Goal: Task Accomplishment & Management: Use online tool/utility

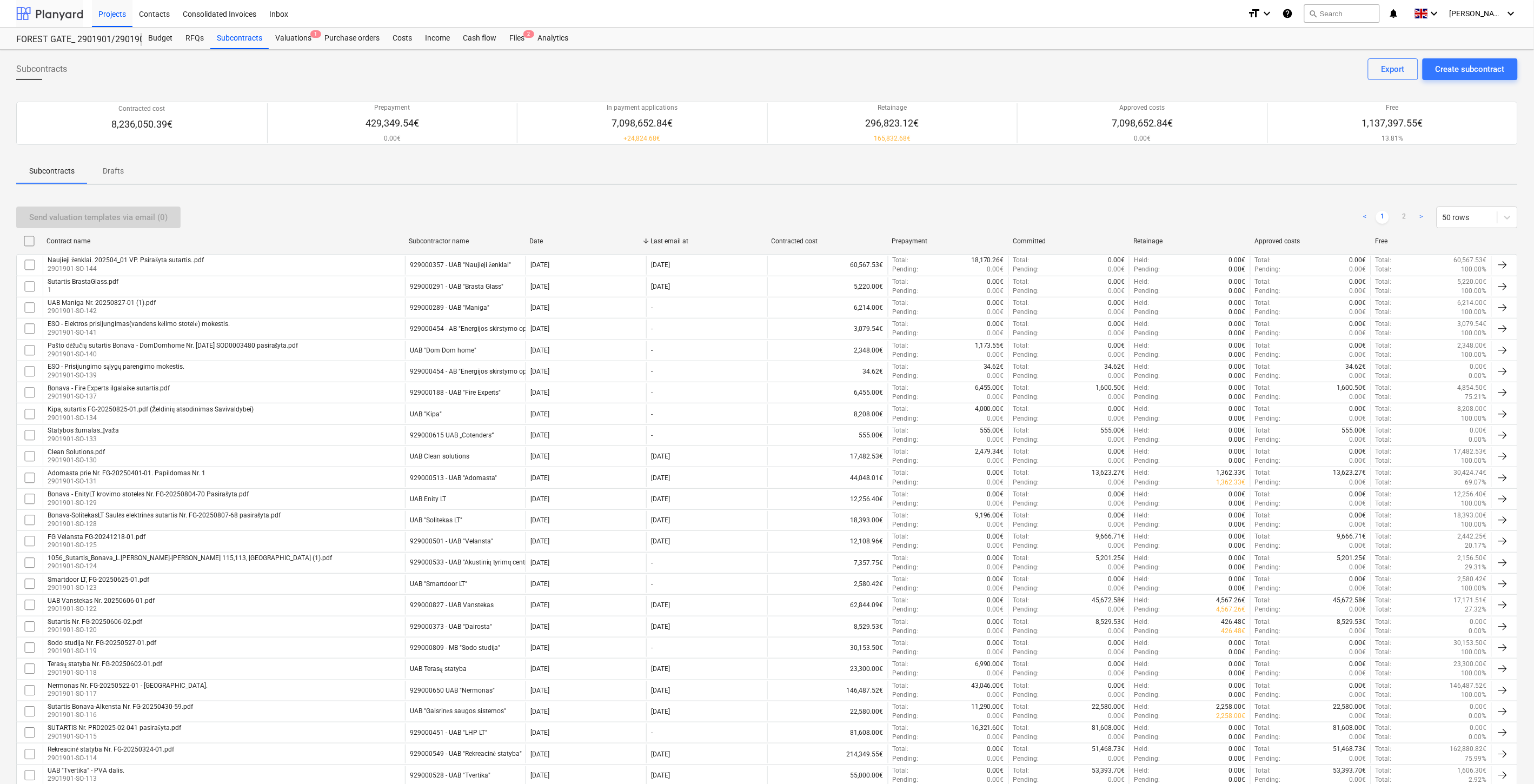
click at [65, 16] on div at bounding box center [50, 13] width 67 height 27
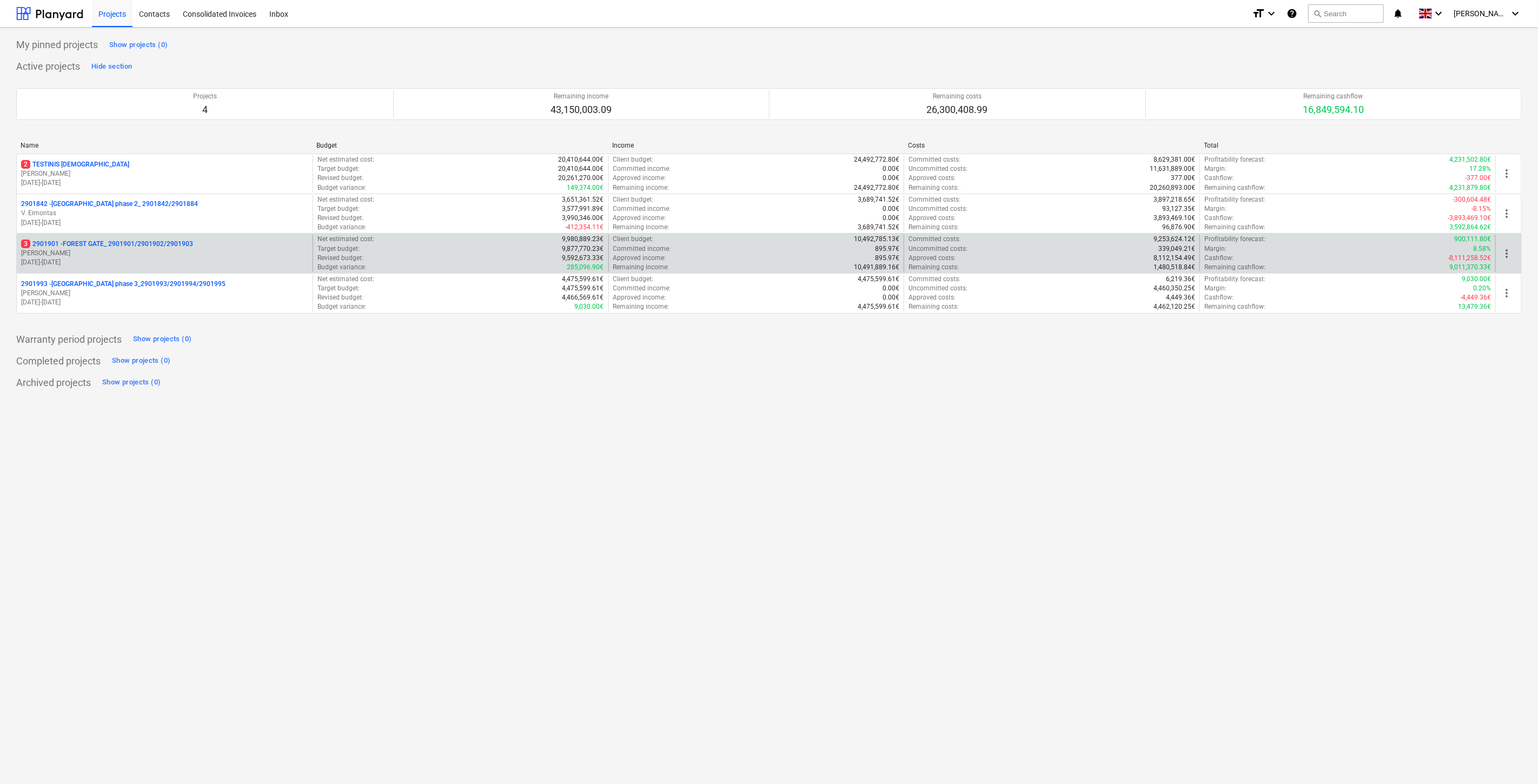
click at [131, 251] on p "[PERSON_NAME]" at bounding box center [165, 253] width 287 height 9
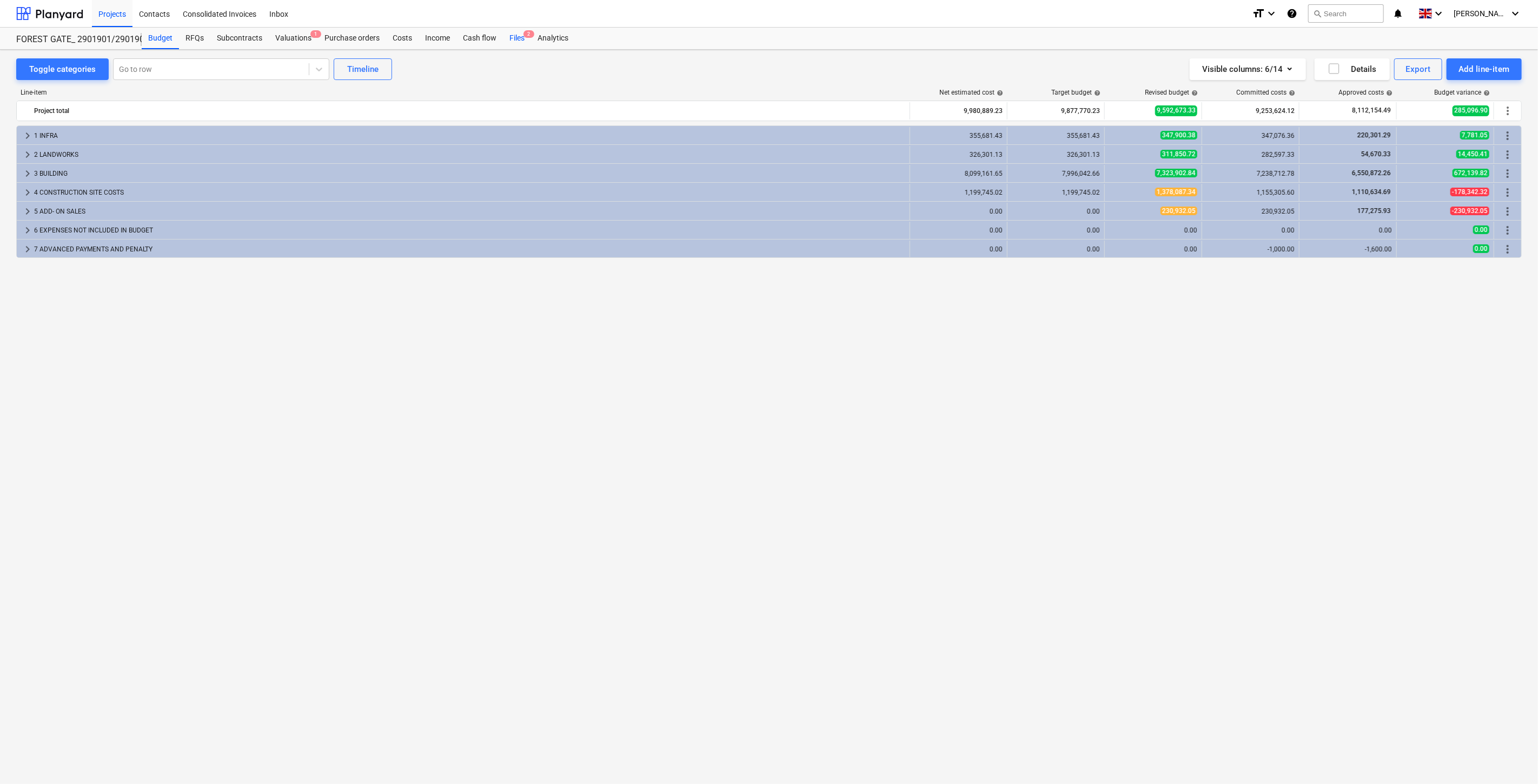
click at [517, 40] on div "Files 2" at bounding box center [517, 38] width 28 height 22
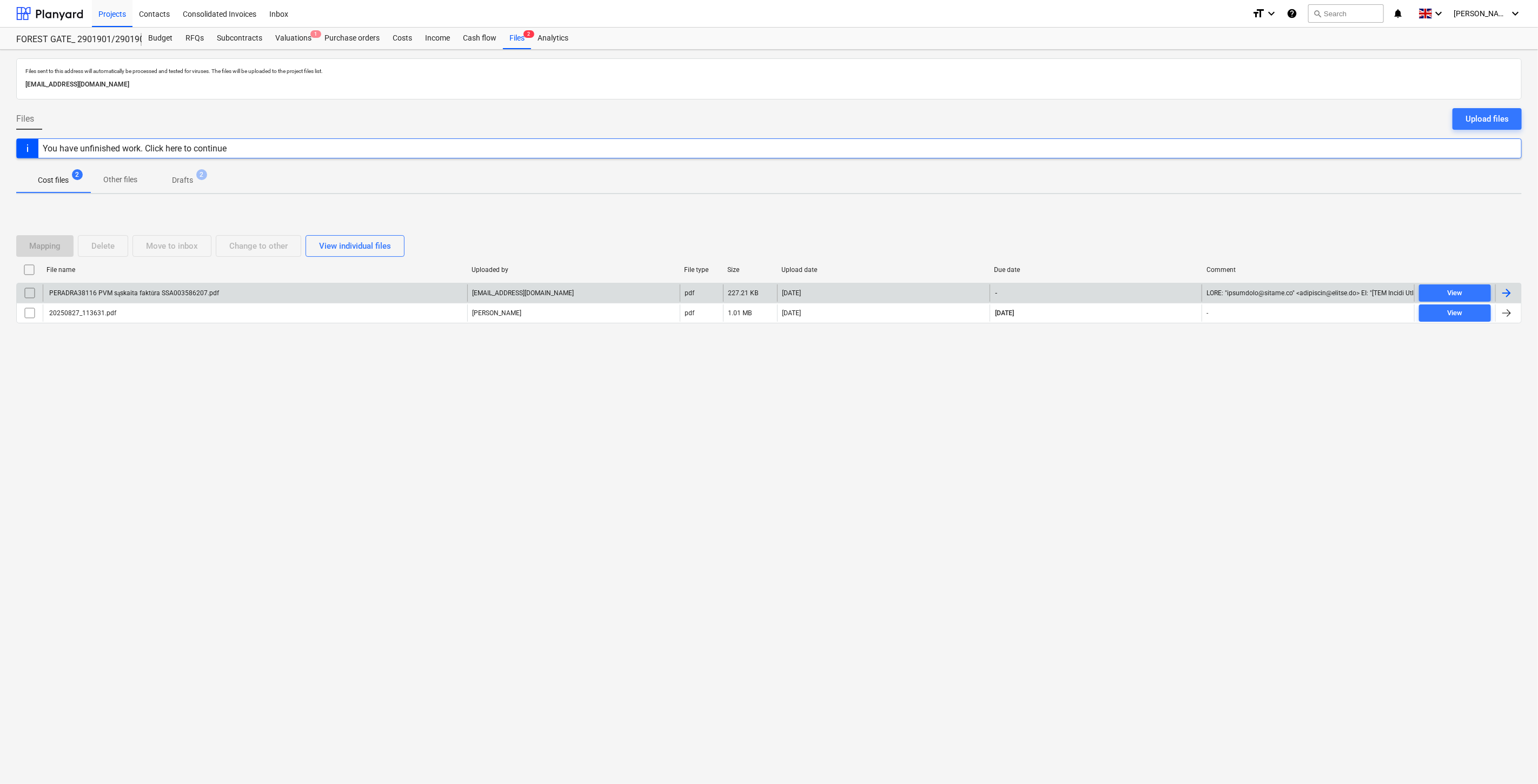
click at [303, 286] on div "PERADRA38116 PVM sąskaita faktūra SSA003586207.pdf" at bounding box center [255, 293] width 425 height 17
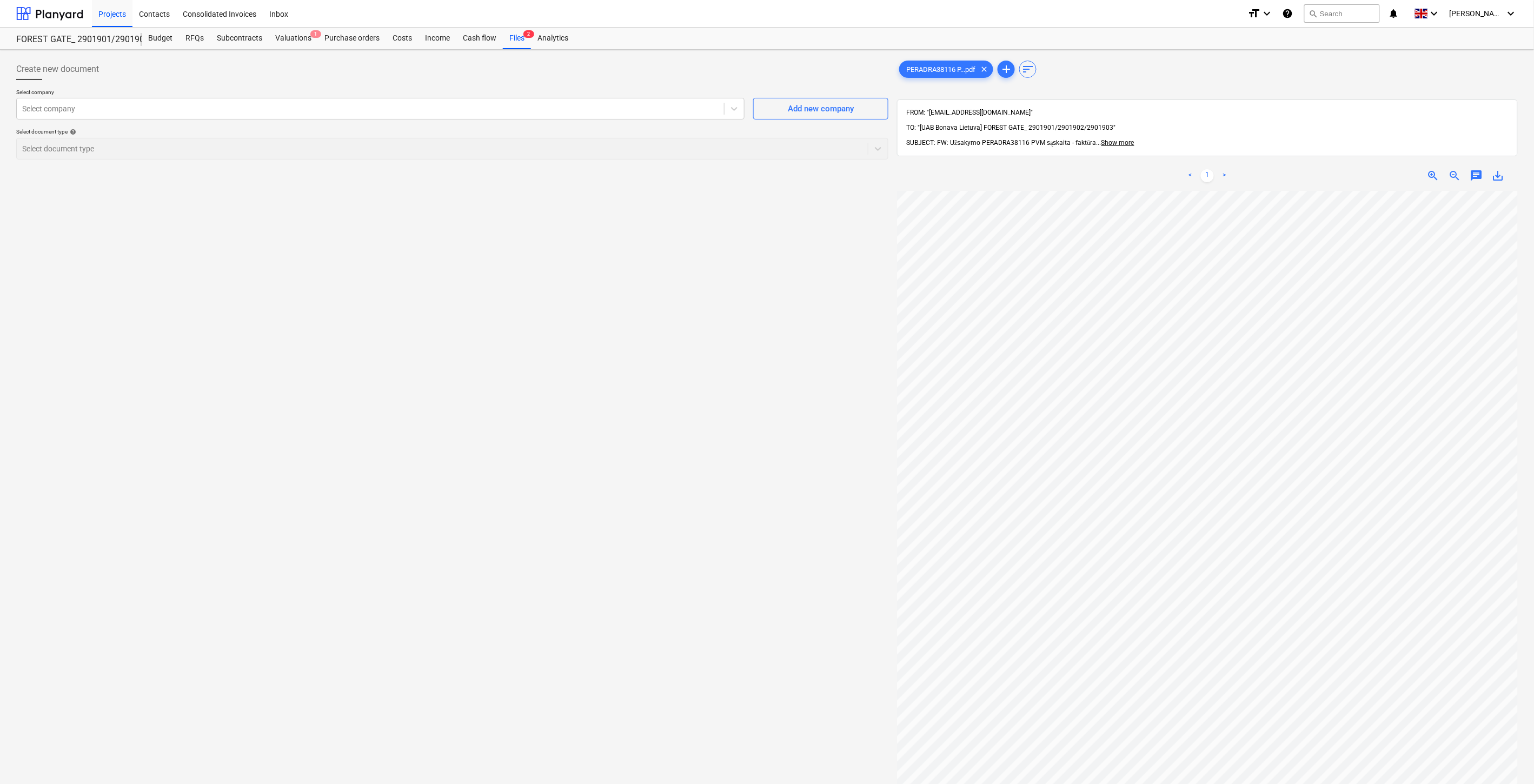
drag, startPoint x: 488, startPoint y: 411, endPoint x: 452, endPoint y: 377, distance: 49.5
click at [488, 410] on div "Create new document Select company Select company Add new company Select docume…" at bounding box center [452, 501] width 880 height 895
click at [444, 372] on div "Create new document Select company Select company Add new company Select docume…" at bounding box center [452, 501] width 880 height 895
click at [375, 106] on div at bounding box center [370, 108] width 696 height 11
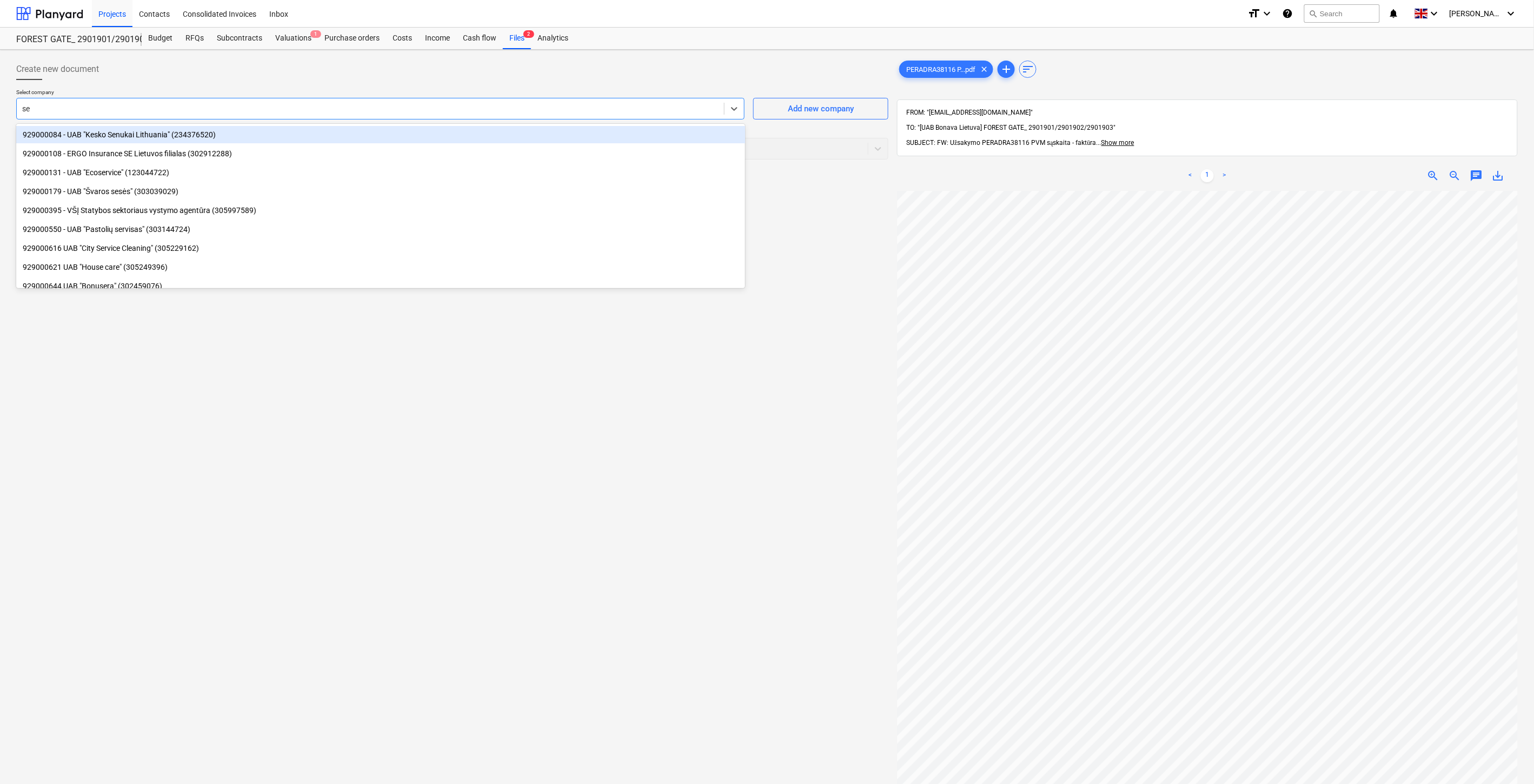
type input "sen"
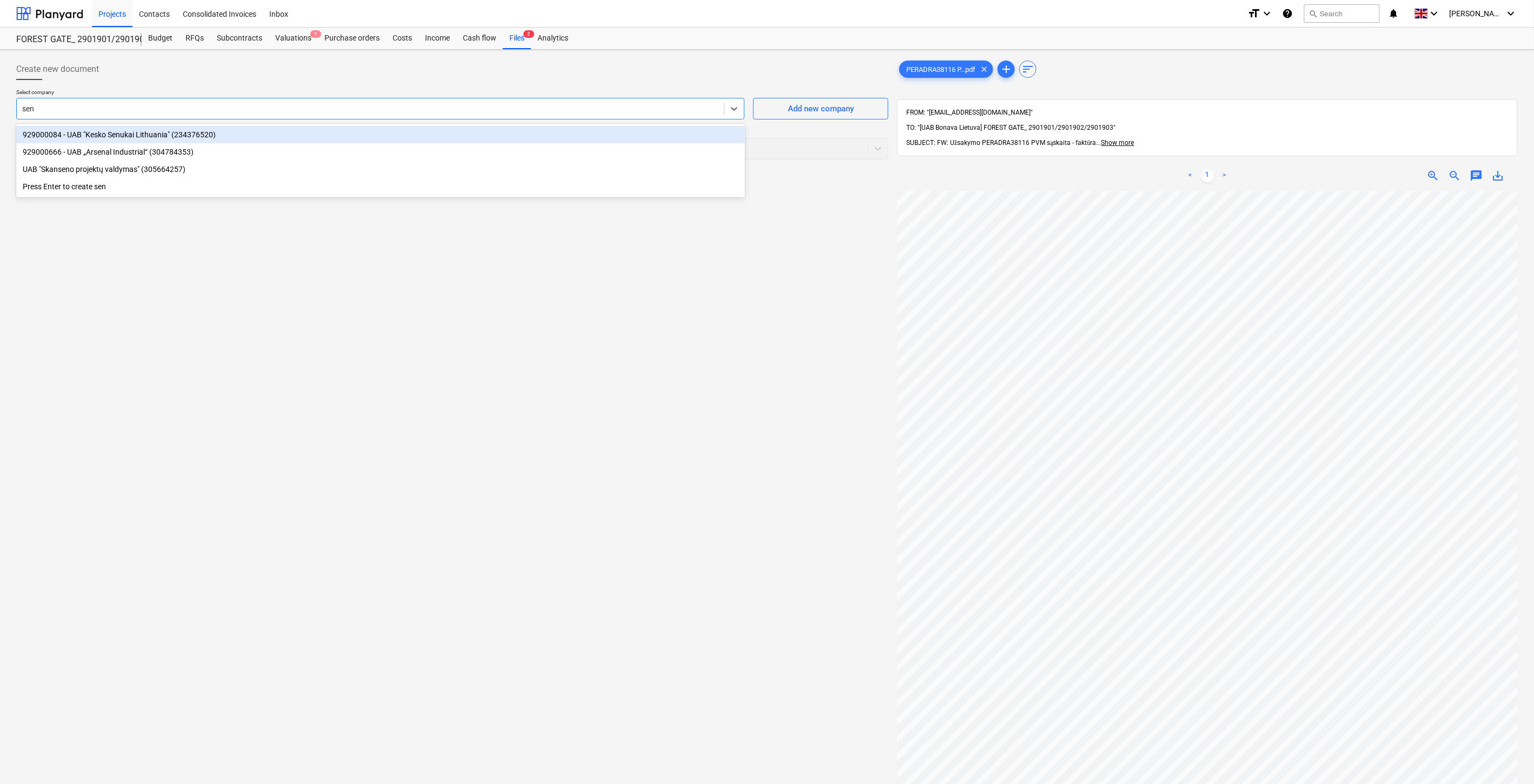
click at [306, 135] on div "929000084 - UAB "Kesko Senukai Lithuania" (234376520)" at bounding box center [381, 135] width 729 height 17
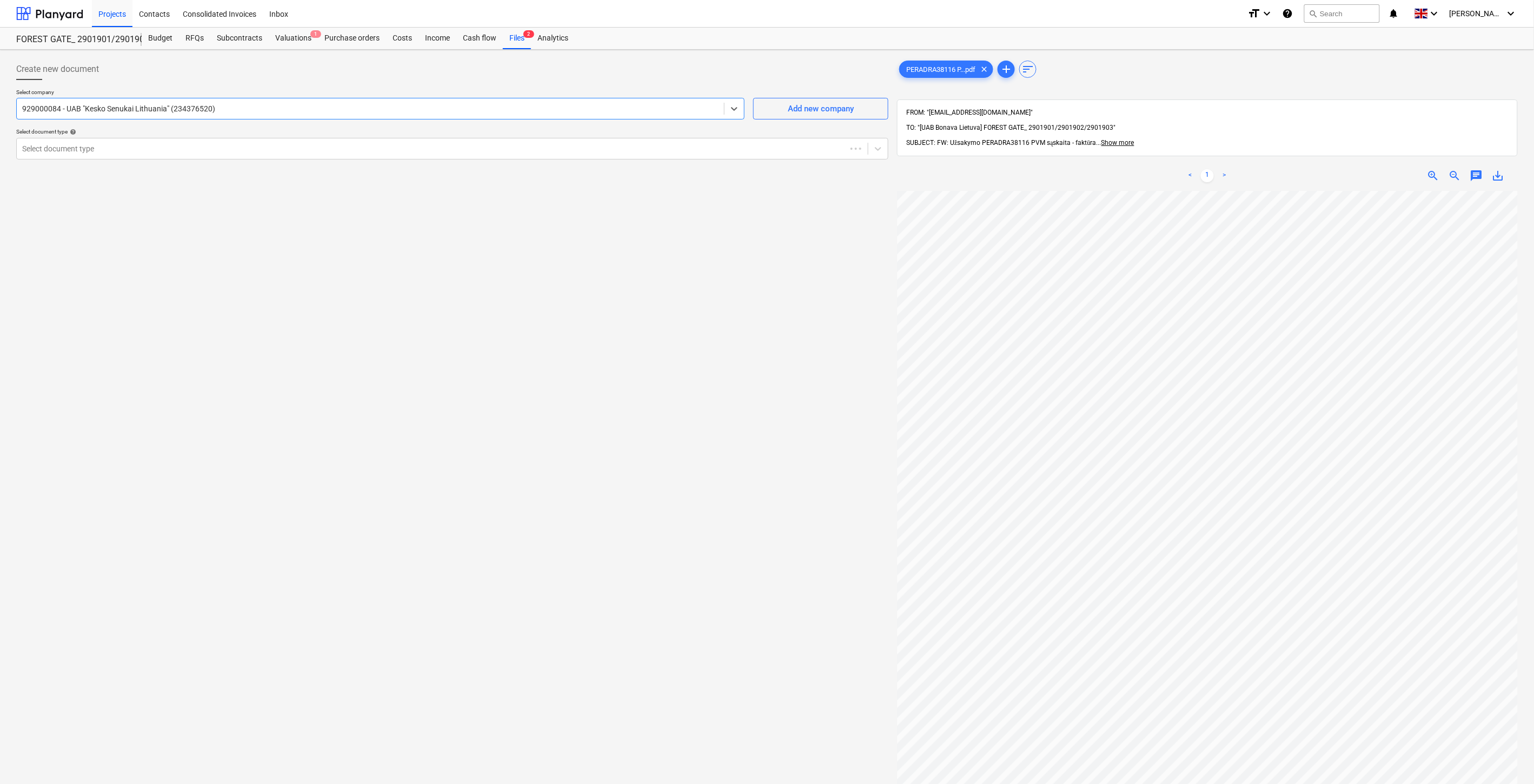
drag, startPoint x: 238, startPoint y: 146, endPoint x: 223, endPoint y: 159, distance: 19.8
click at [237, 147] on div at bounding box center [431, 148] width 819 height 11
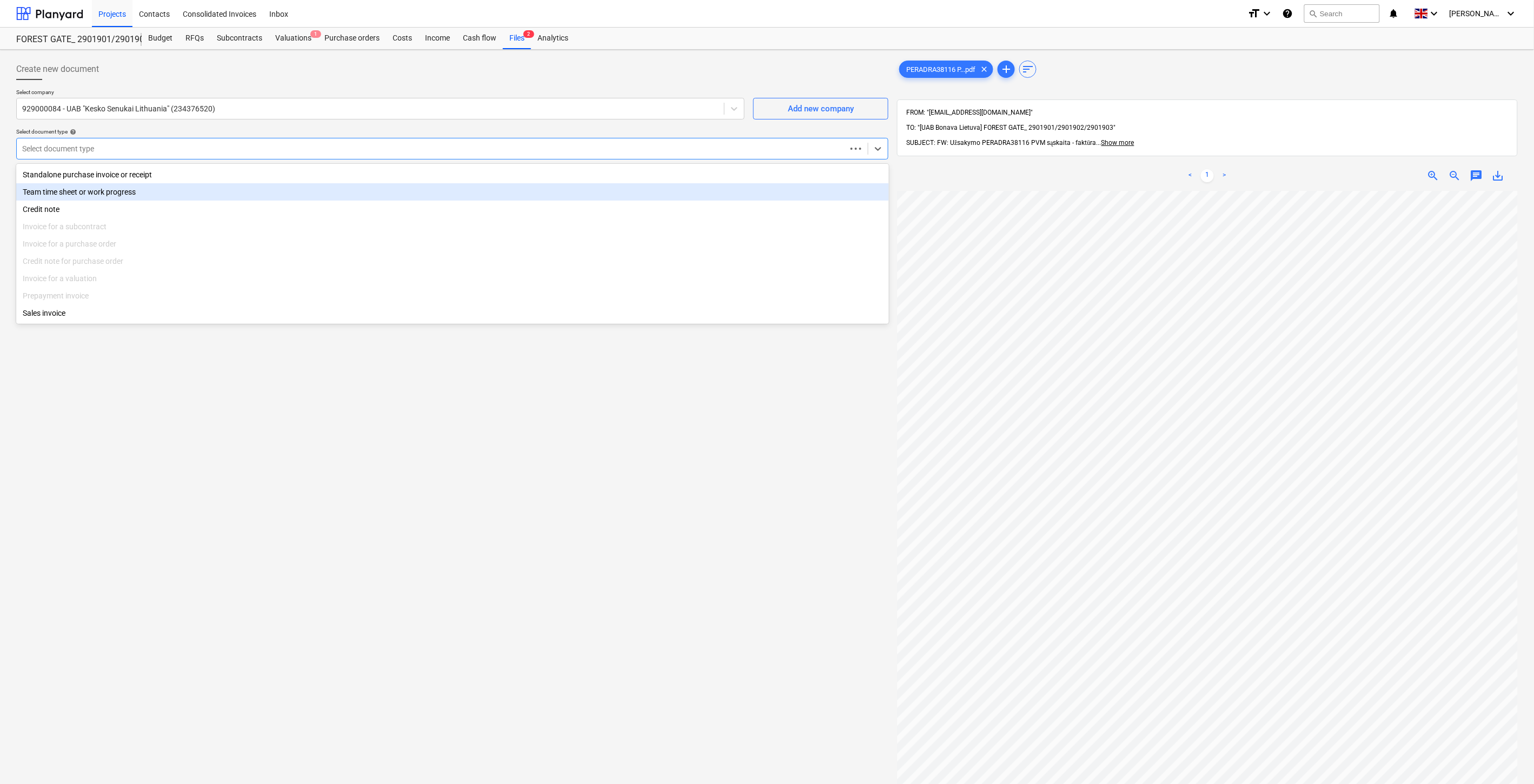
click at [173, 174] on div "Standalone purchase invoice or receipt" at bounding box center [452, 174] width 873 height 17
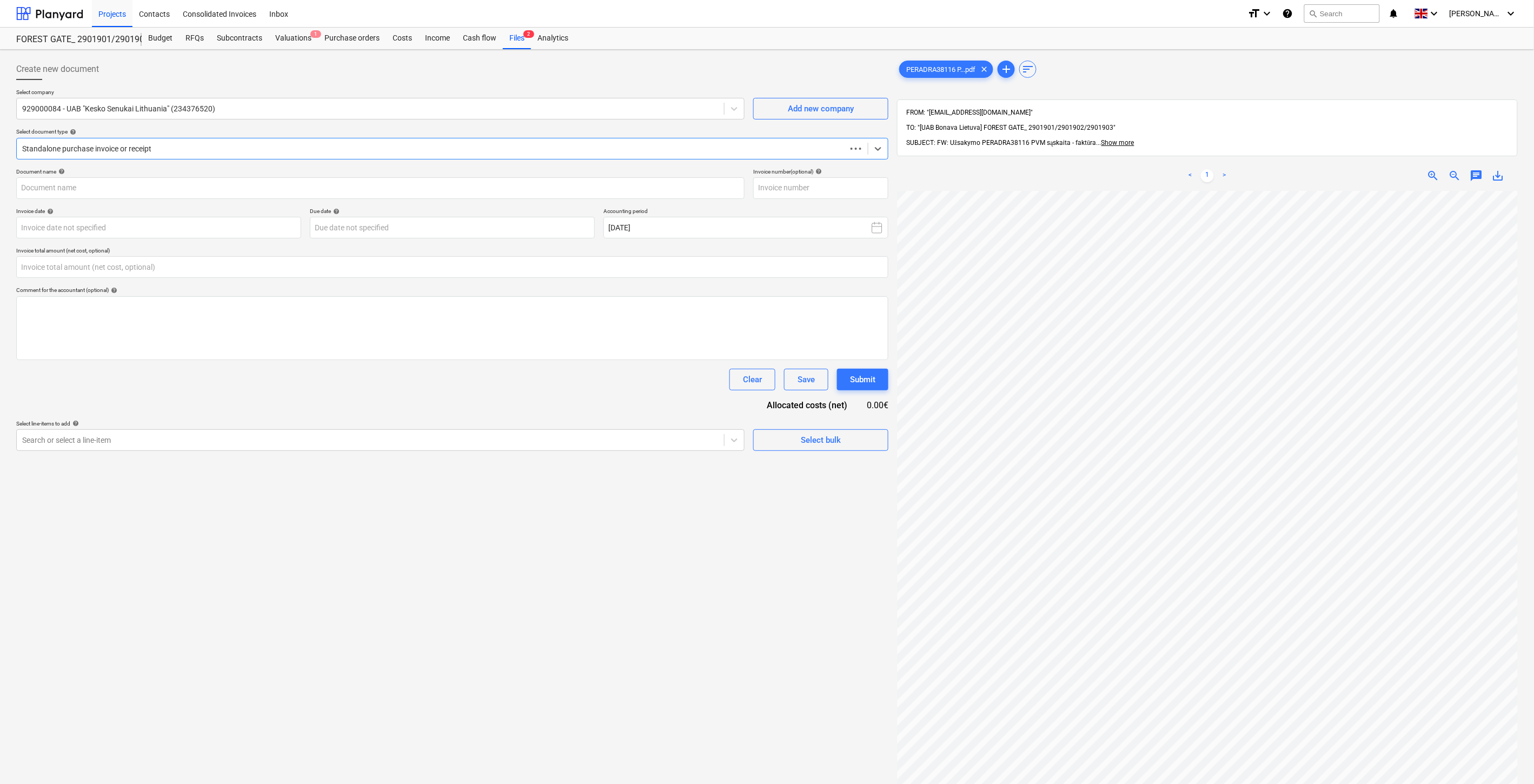
type input "PERADRA38116 PVM sąskaita faktūra SSA003586207.pdf"
type input "0.00"
drag, startPoint x: 203, startPoint y: 186, endPoint x: 152, endPoint y: 186, distance: 51.0
click at [152, 186] on input "PERADRA38116 PVM sąskaita faktūra SSA003586207.pdf" at bounding box center [380, 188] width 728 height 22
click at [782, 190] on input "text" at bounding box center [820, 188] width 135 height 22
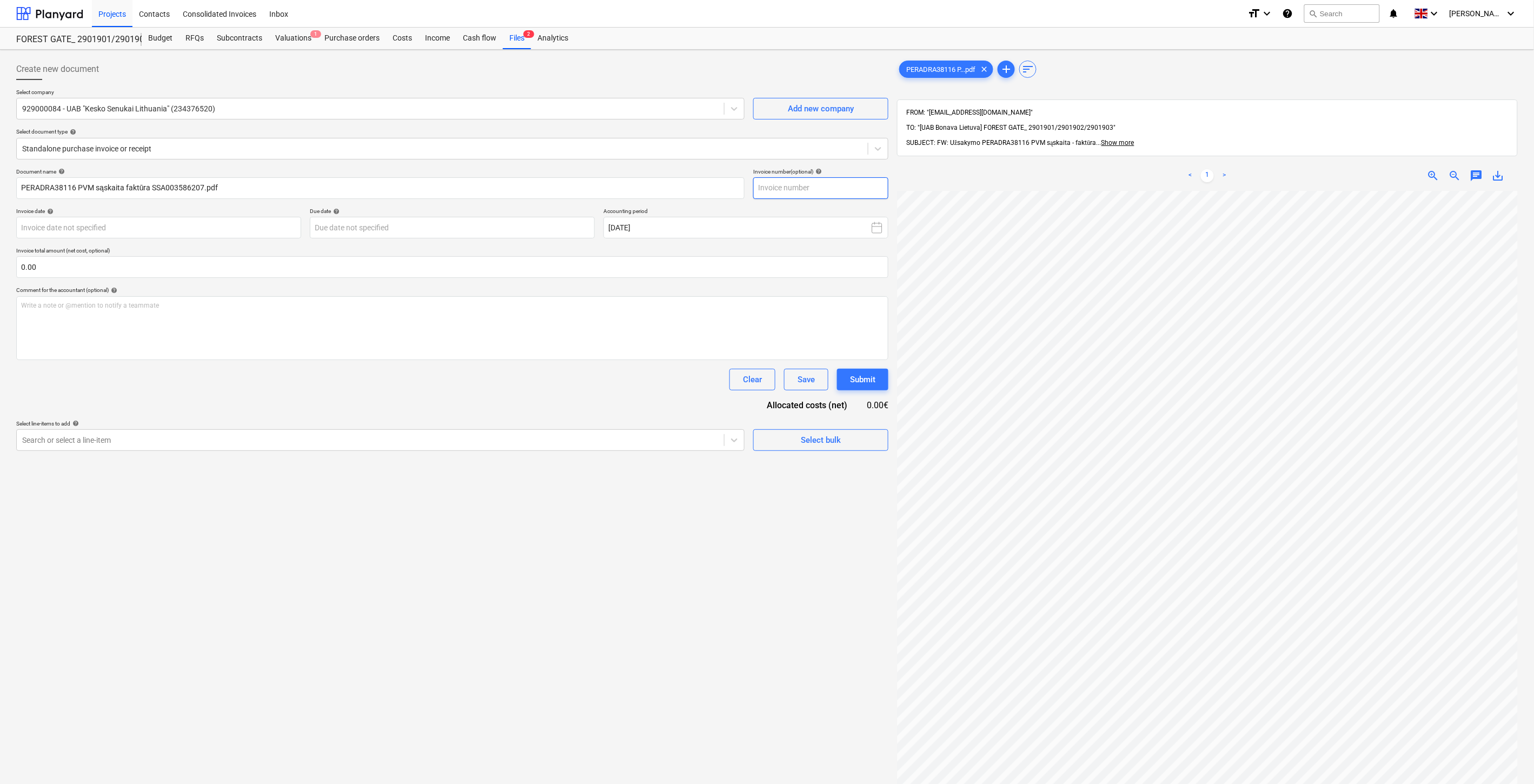
paste input "SSA003586207"
type input "SSA003586207"
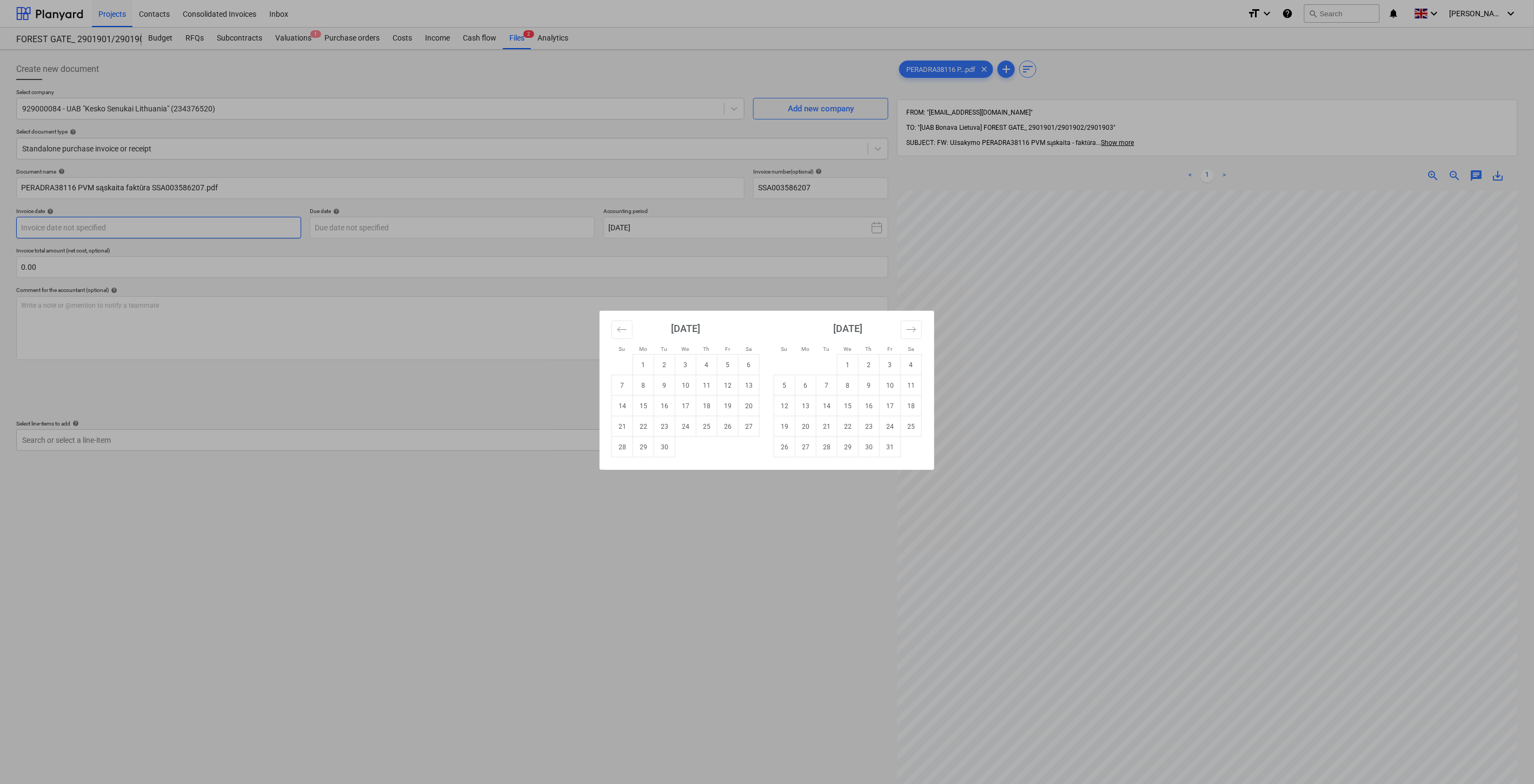
click at [261, 230] on body "Projects Contacts Consolidated Invoices Inbox format_size keyboard_arrow_down h…" at bounding box center [767, 392] width 1534 height 784
click at [711, 388] on td "11" at bounding box center [707, 385] width 21 height 21
type input "[DATE]"
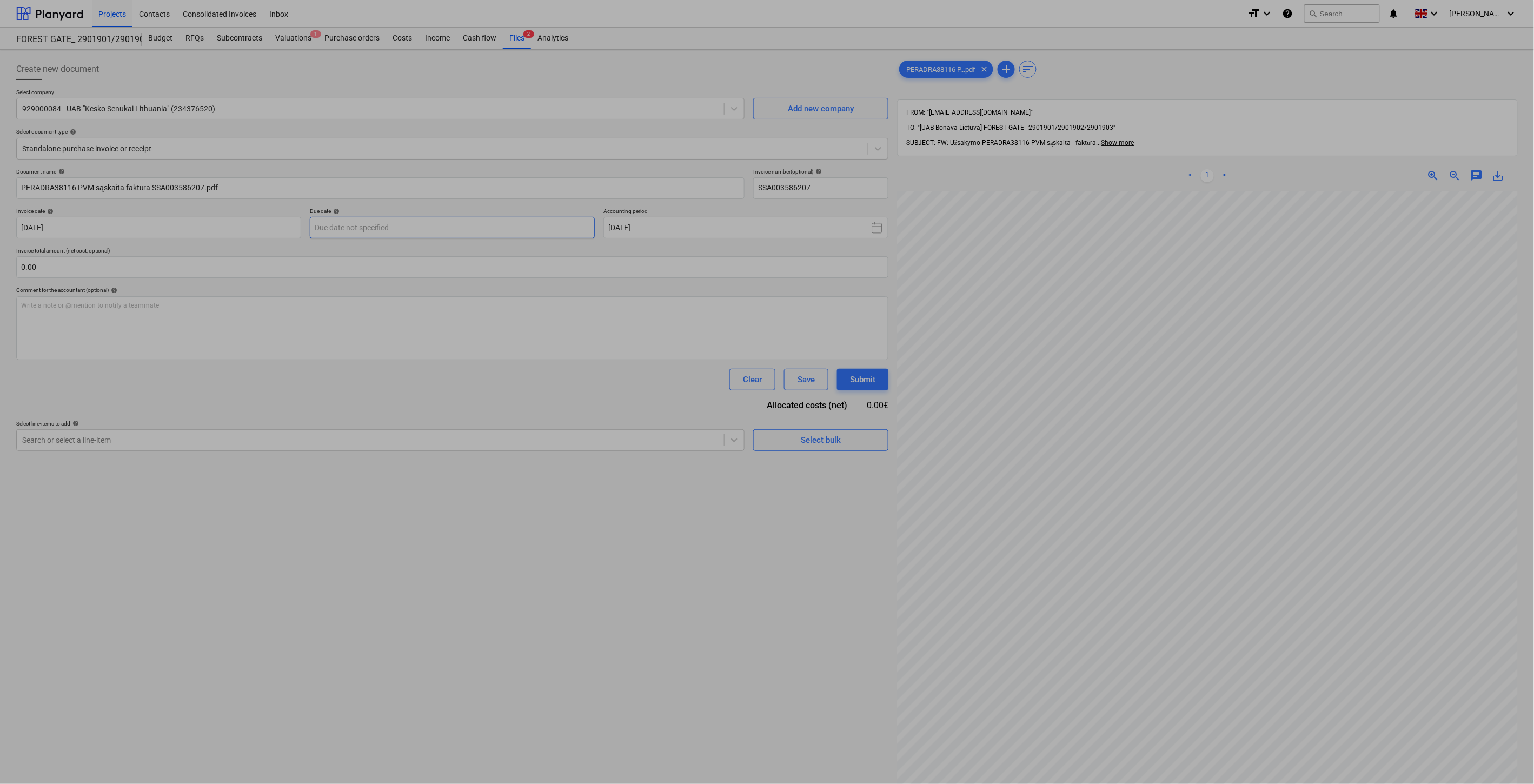
click at [495, 233] on body "Projects Contacts Consolidated Invoices Inbox format_size keyboard_arrow_down h…" at bounding box center [767, 392] width 1534 height 784
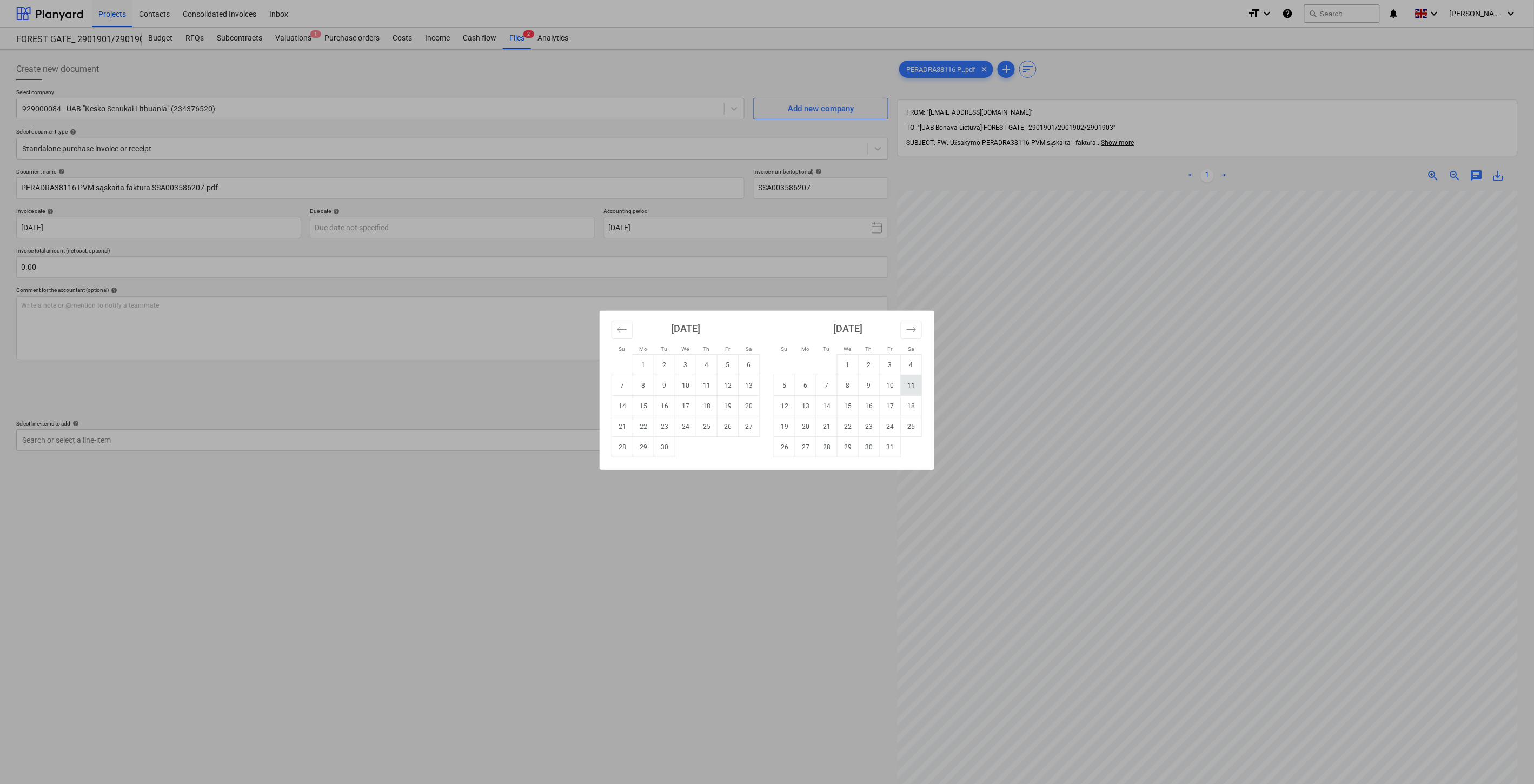
click at [906, 386] on td "11" at bounding box center [912, 385] width 21 height 21
type input "[DATE]"
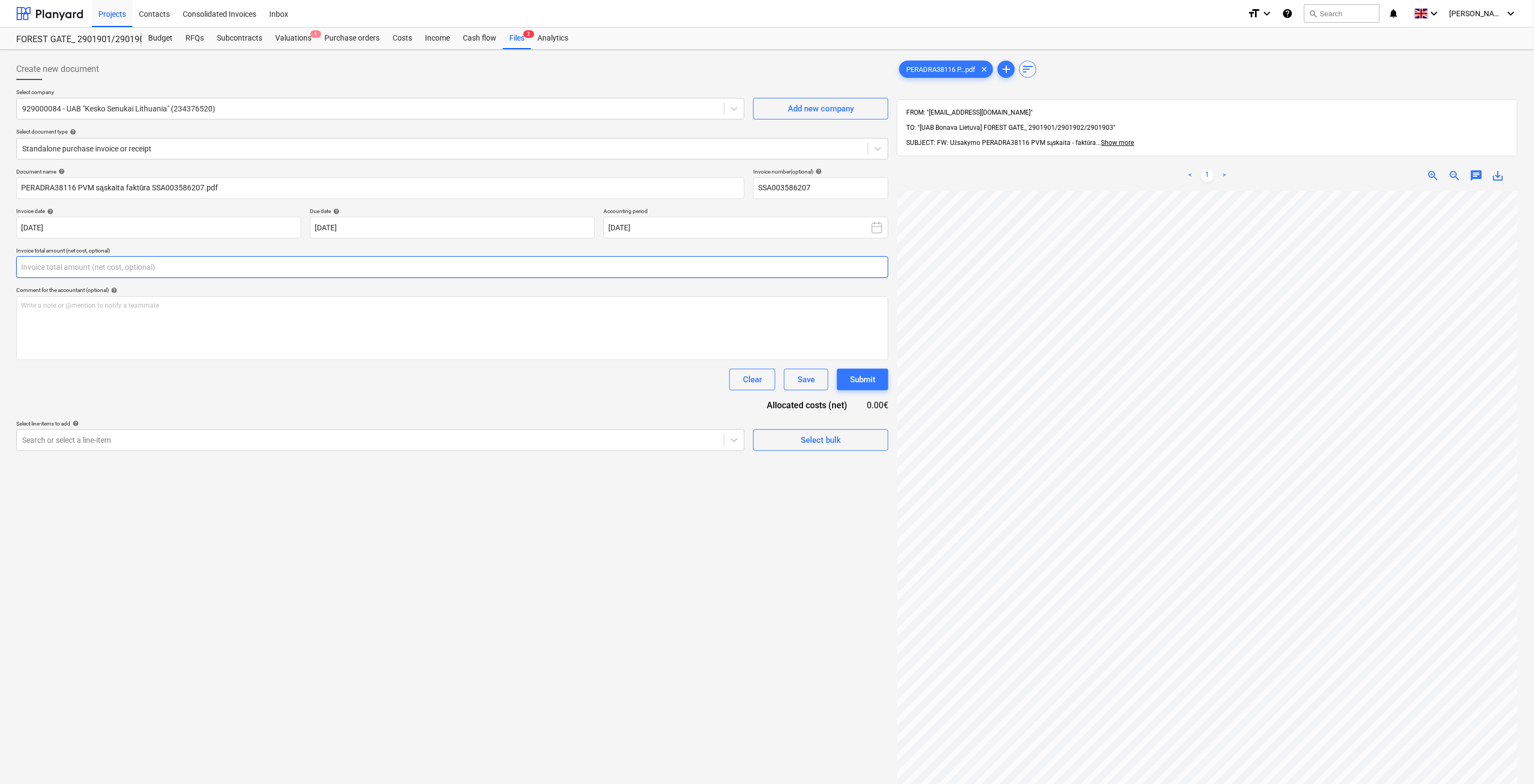
click at [334, 267] on input "text" at bounding box center [452, 267] width 872 height 22
type input "281.16"
click at [183, 461] on div "Search or select a line-item" at bounding box center [371, 466] width 707 height 15
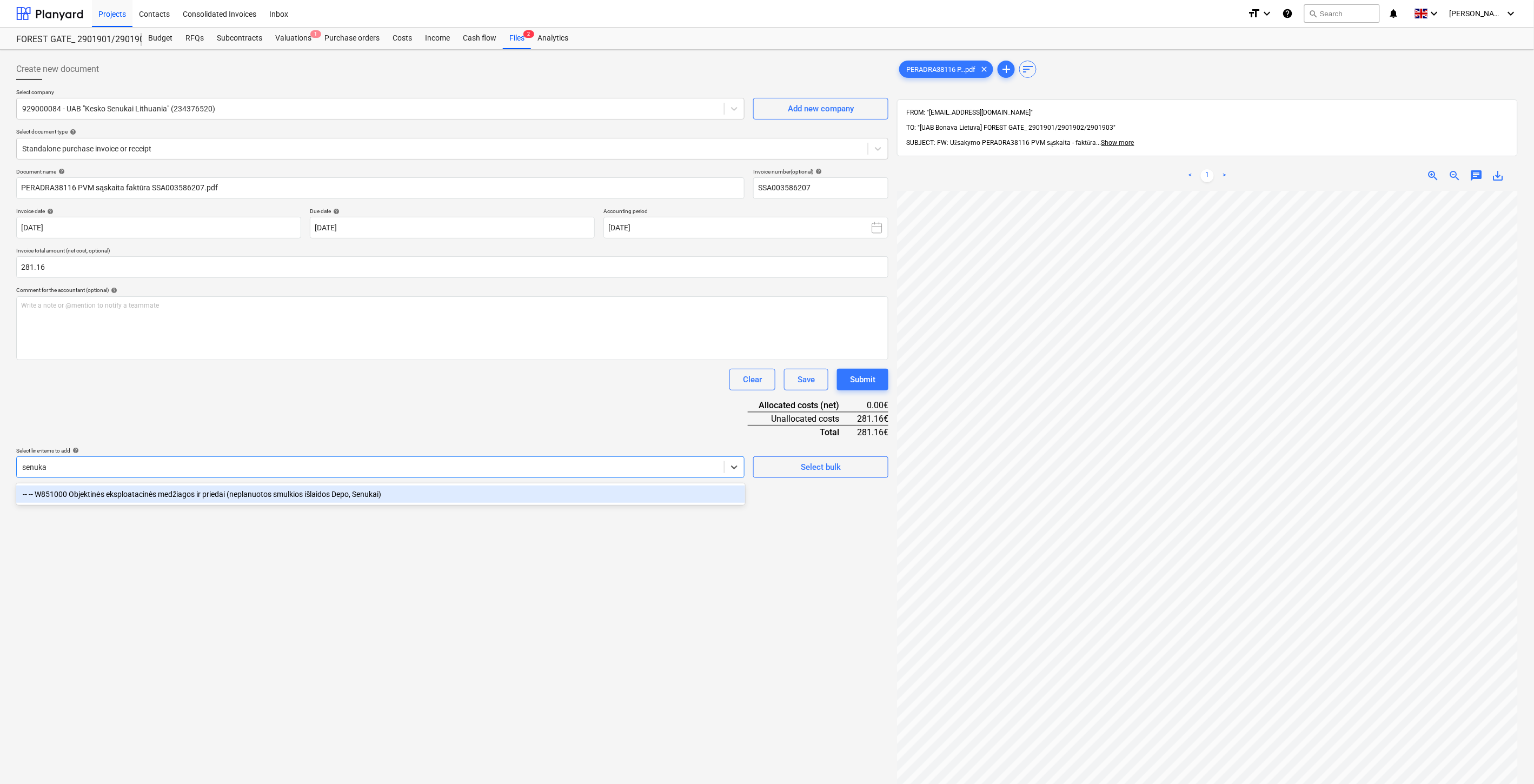
type input "senukai"
click at [179, 493] on div "-- -- W851000 Objektinės eksploatacinės medžiagos ir priedai (neplanuotos smulk…" at bounding box center [381, 494] width 729 height 17
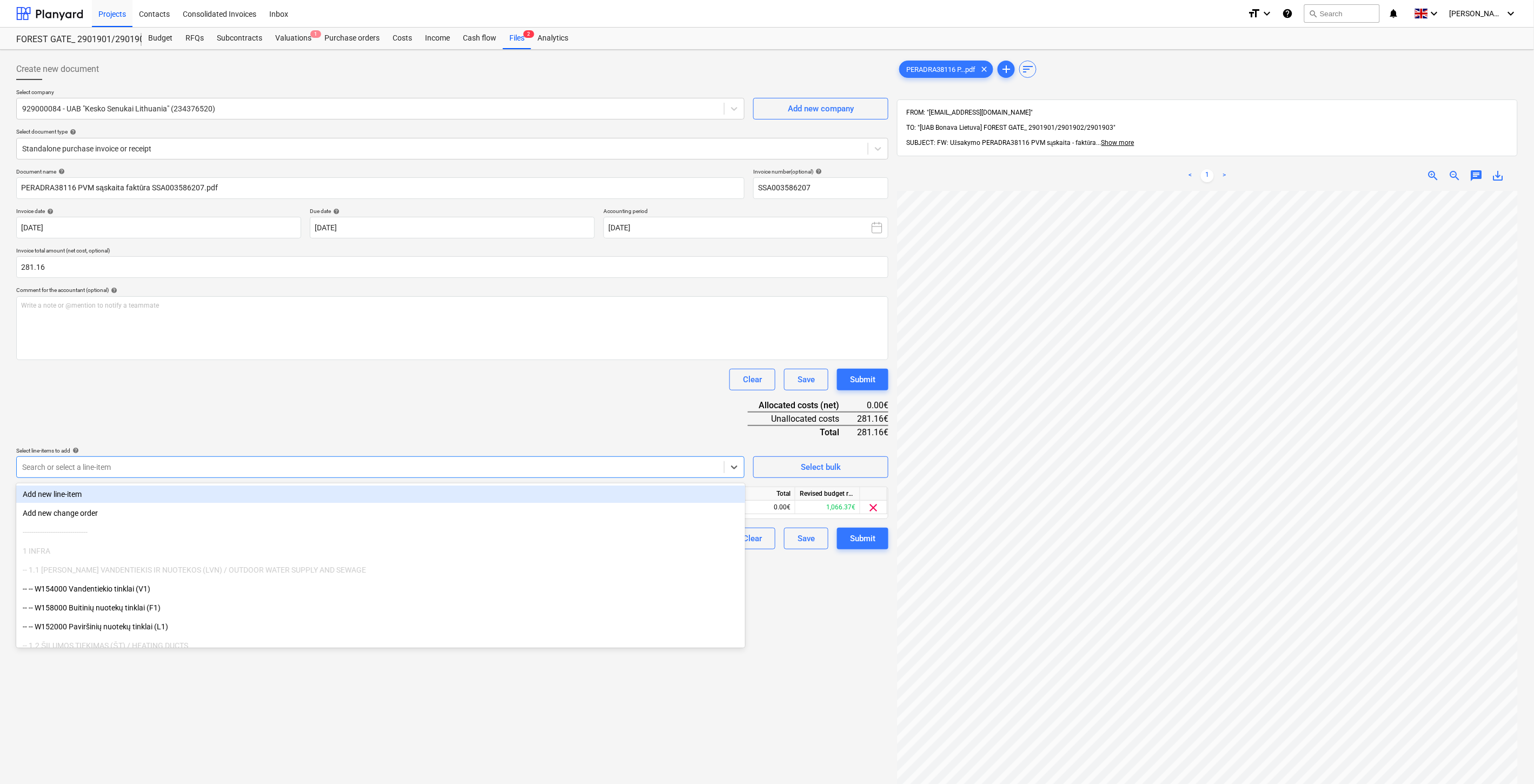
drag, startPoint x: 337, startPoint y: 408, endPoint x: 632, endPoint y: 539, distance: 322.8
click at [340, 408] on div "Document name help PERADRA38116 PVM sąskaita faktūra SSA003586207.pdf Invoice n…" at bounding box center [452, 359] width 872 height 381
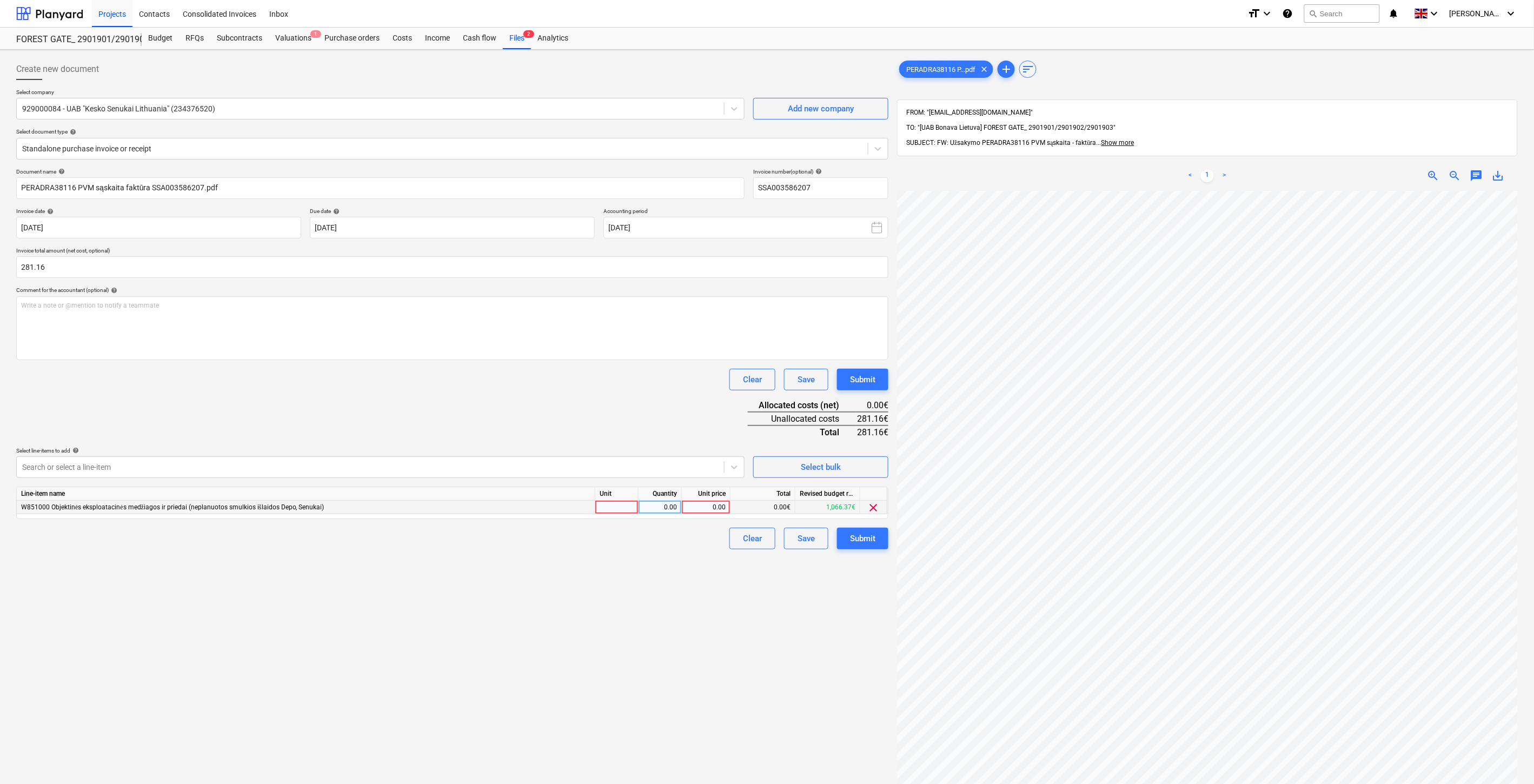
click at [615, 509] on div at bounding box center [617, 507] width 43 height 13
click at [668, 512] on div "0.00" at bounding box center [660, 507] width 34 height 13
click at [700, 506] on div "0.00" at bounding box center [706, 507] width 40 height 13
type input "281.16"
click at [619, 391] on div "Document name help PERADRA38116 PVM sąskaita faktūra SSA003586207.pdf Invoice n…" at bounding box center [452, 359] width 872 height 381
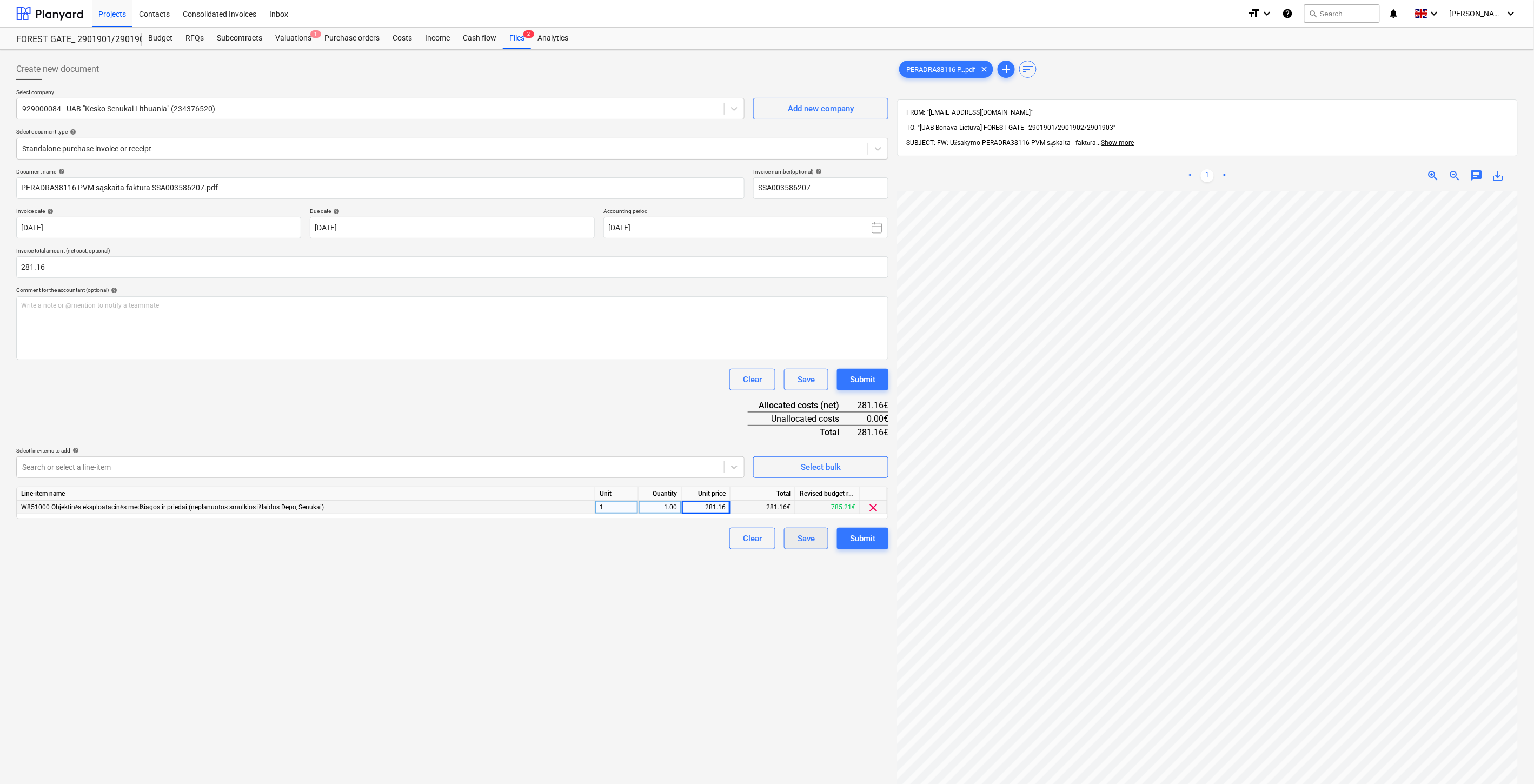
click at [803, 537] on div "Save" at bounding box center [806, 539] width 17 height 14
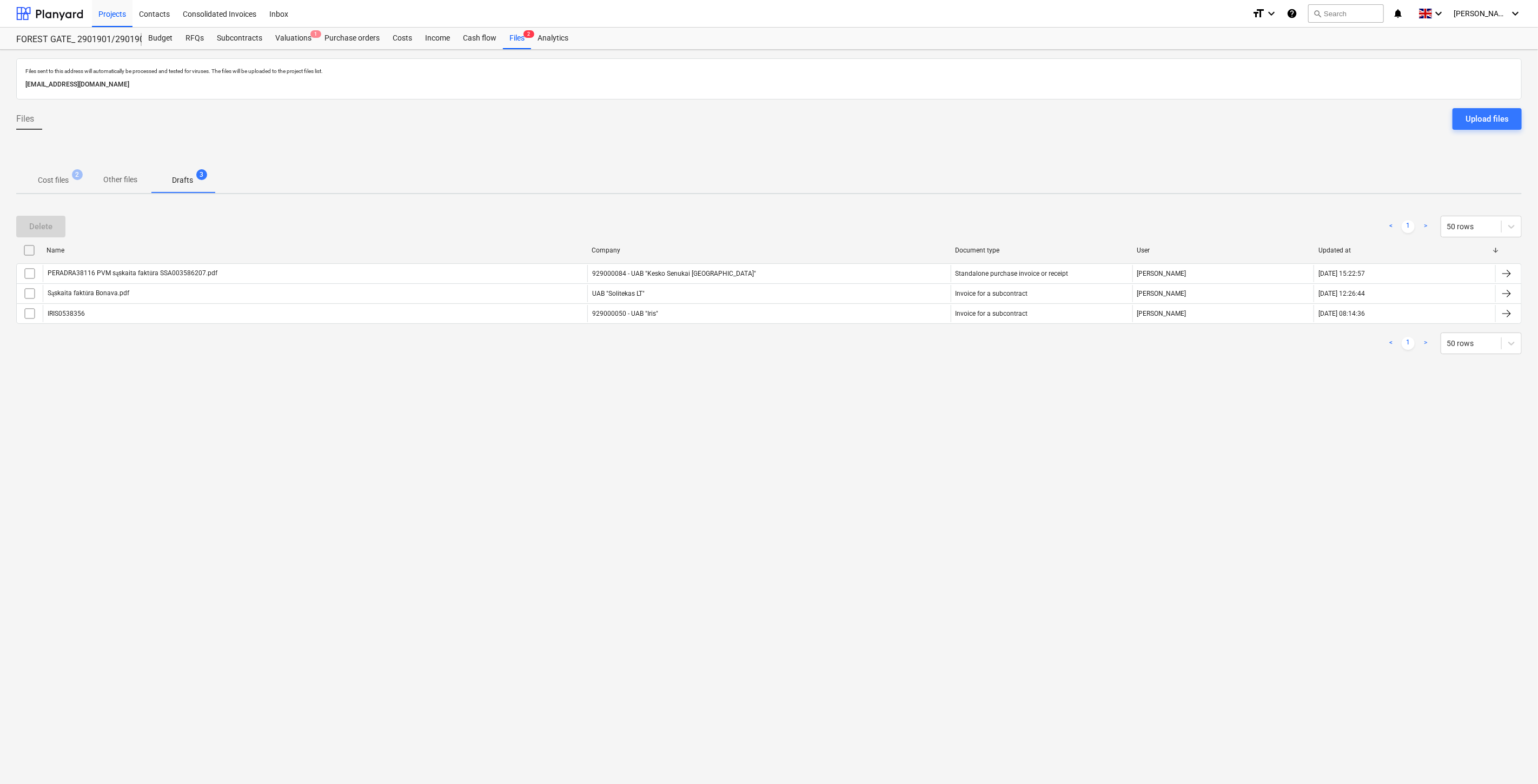
click at [62, 179] on p "Cost files" at bounding box center [52, 180] width 30 height 11
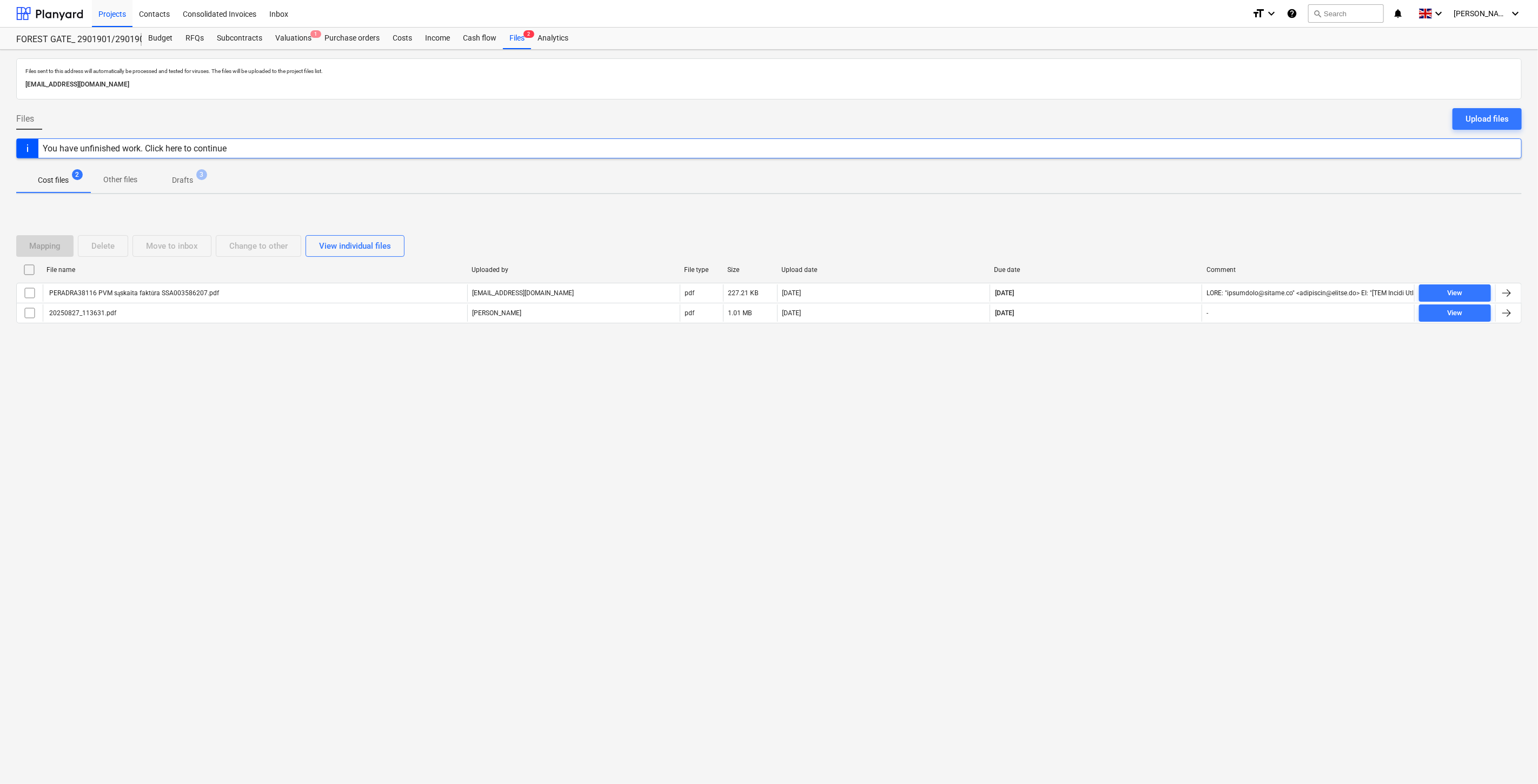
click at [1159, 364] on div "Mapping Delete Move to inbox Change to other View individual files File name Up…" at bounding box center [769, 284] width 1505 height 162
click at [1164, 349] on div "Mapping Delete Move to inbox Change to other View individual files File name Up…" at bounding box center [769, 284] width 1505 height 162
drag, startPoint x: 1109, startPoint y: 356, endPoint x: 1121, endPoint y: 348, distance: 14.4
click at [1109, 355] on div "Mapping Delete Move to inbox Change to other View individual files File name Up…" at bounding box center [769, 284] width 1505 height 162
click at [1121, 348] on div "Mapping Delete Move to inbox Change to other View individual files File name Up…" at bounding box center [769, 284] width 1505 height 162
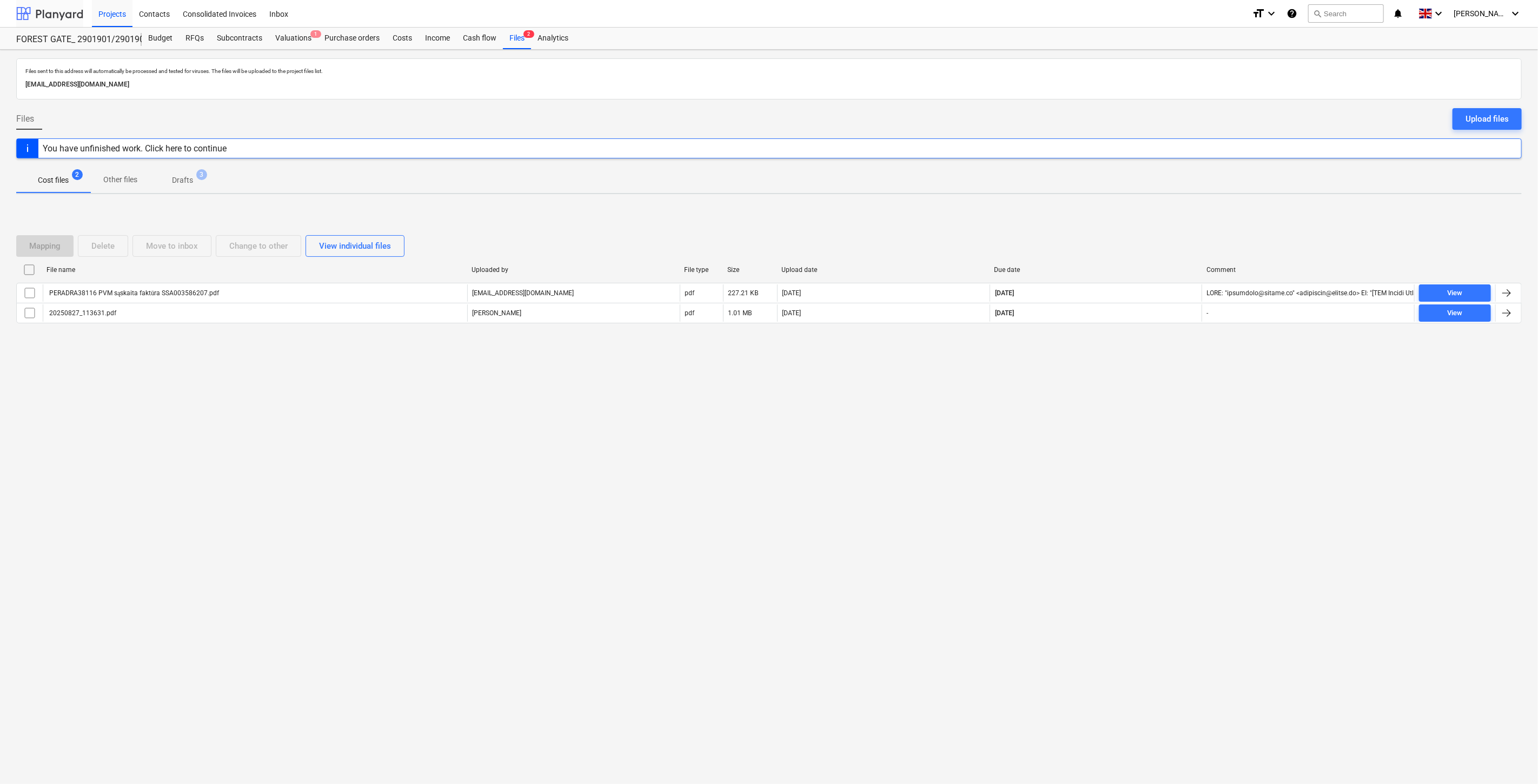
click at [81, 14] on div at bounding box center [50, 13] width 67 height 27
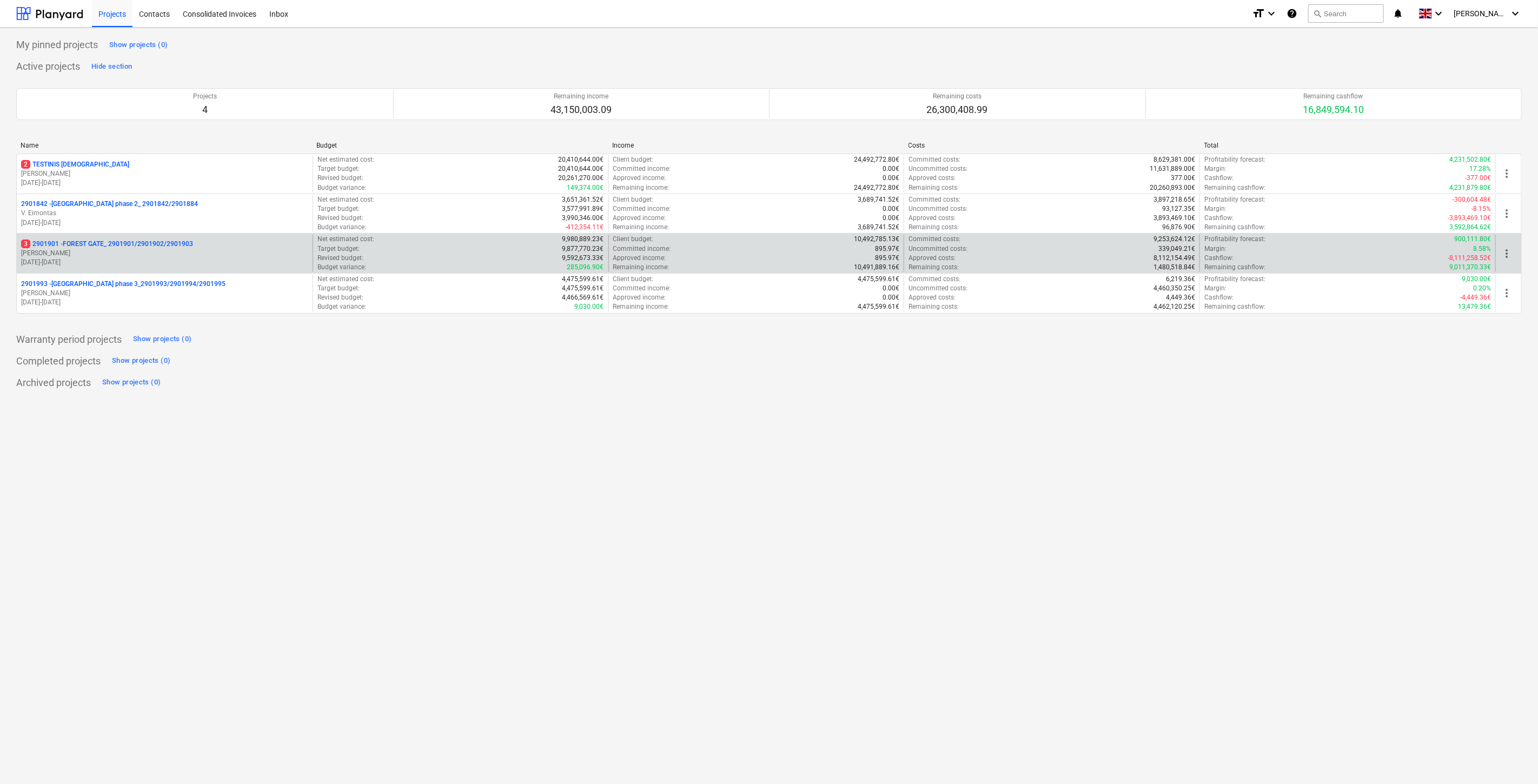
click at [137, 240] on p "3 2901901 - FOREST GATE_ 2901901/2901902/2901903" at bounding box center [107, 244] width 172 height 9
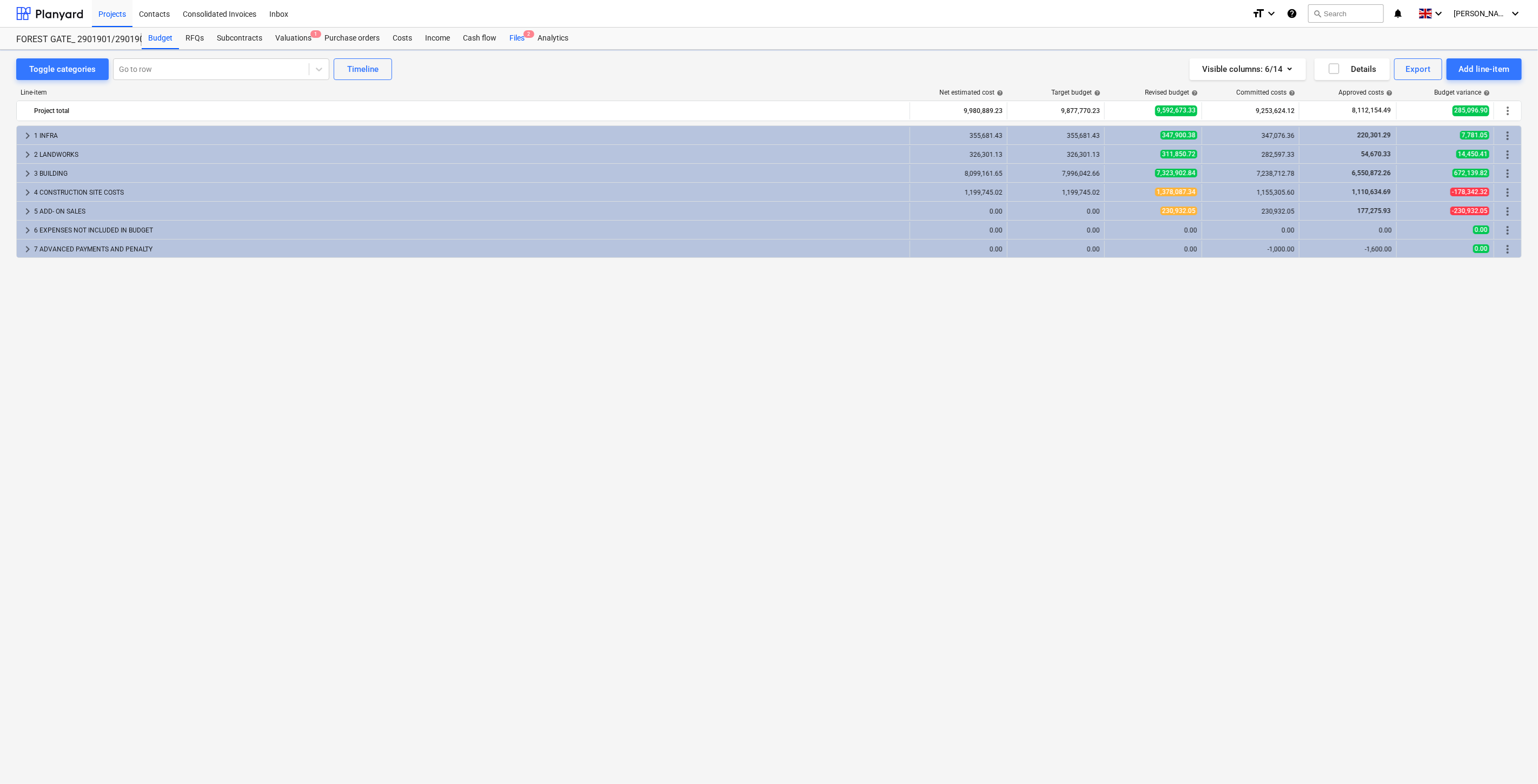
click at [512, 39] on div "Files 2" at bounding box center [517, 38] width 28 height 22
